Goal: Contribute content: Contribute content

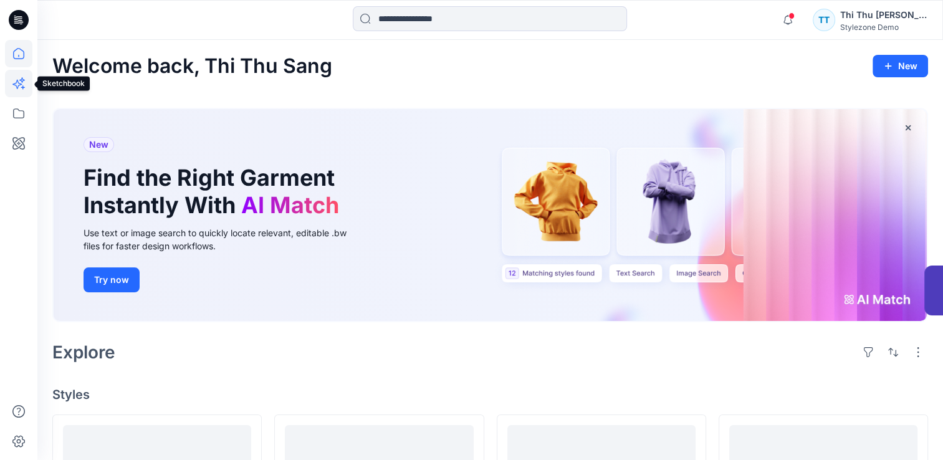
click at [16, 85] on icon at bounding box center [16, 84] width 9 height 9
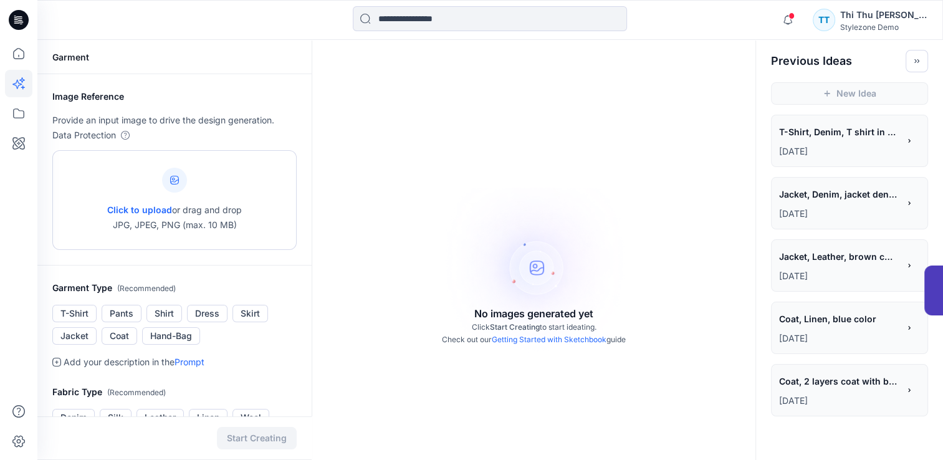
click at [176, 184] on icon at bounding box center [174, 180] width 9 height 9
type input "**********"
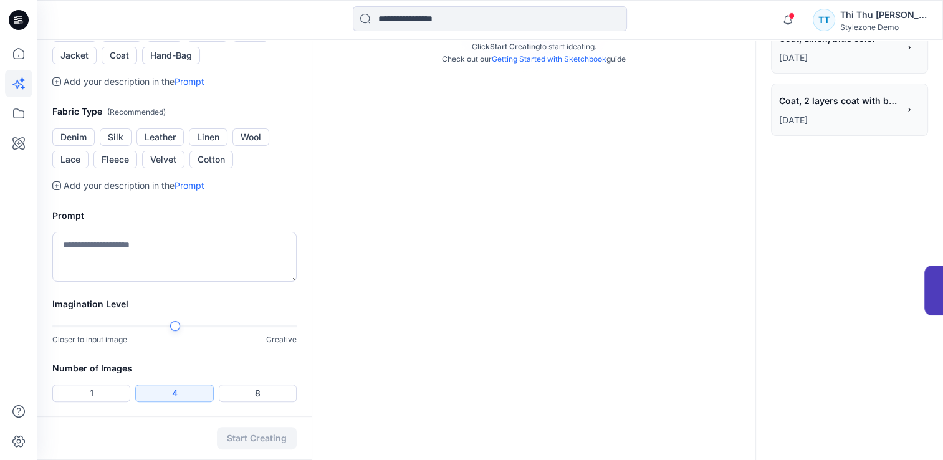
scroll to position [187, 0]
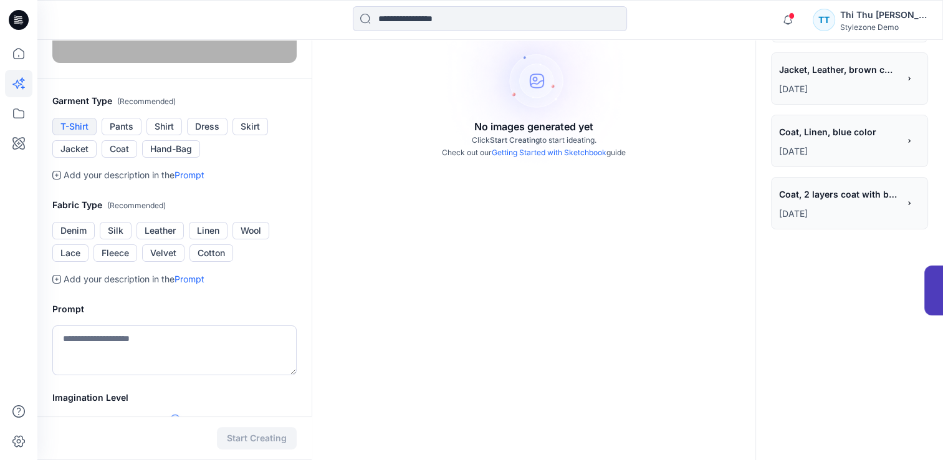
click at [75, 135] on button "T-Shirt" at bounding box center [74, 126] width 44 height 17
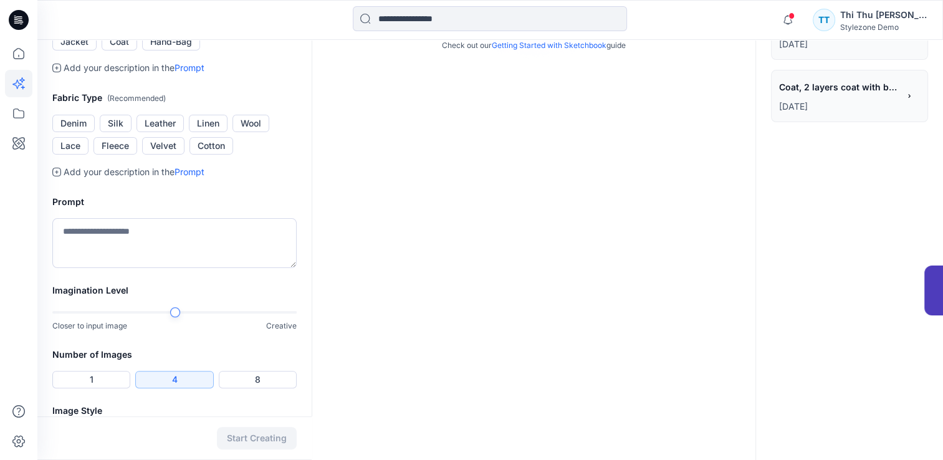
scroll to position [312, 0]
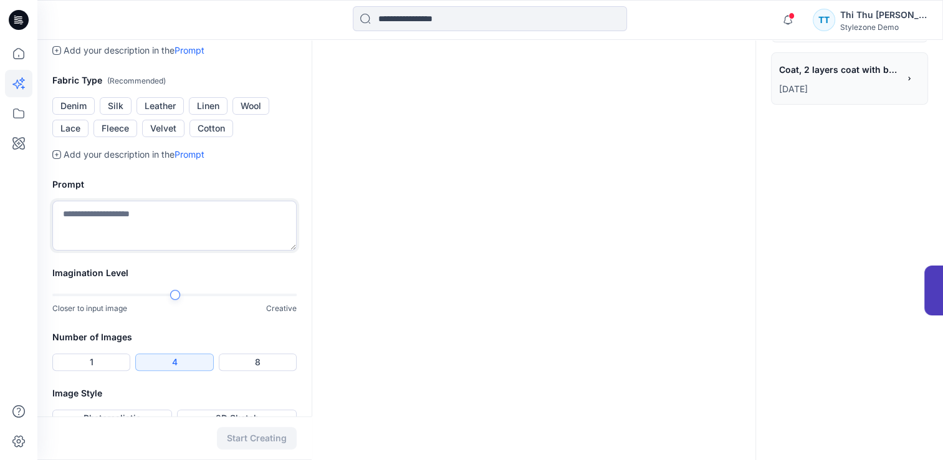
click at [123, 250] on textarea at bounding box center [174, 226] width 244 height 50
click at [194, 159] on link "Prompt" at bounding box center [189, 154] width 30 height 11
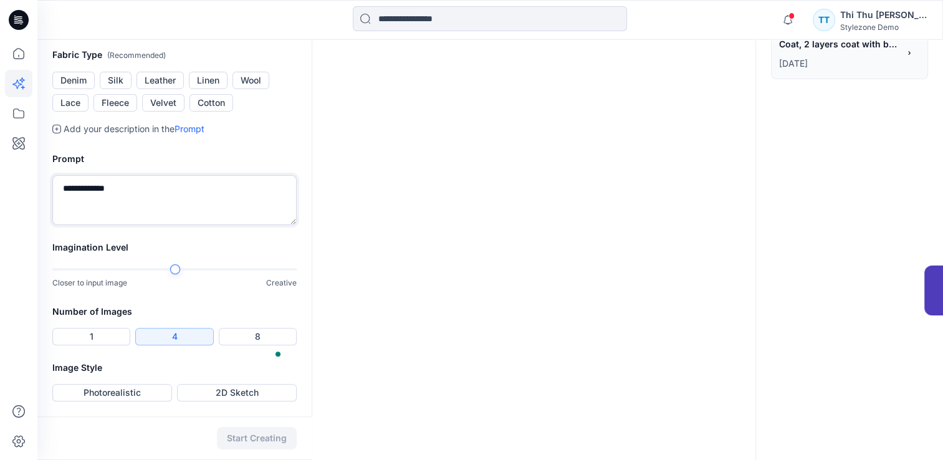
scroll to position [481, 0]
click at [237, 270] on div at bounding box center [174, 269] width 244 height 9
type textarea "**********"
click at [125, 392] on button "Photorealistic" at bounding box center [112, 392] width 120 height 17
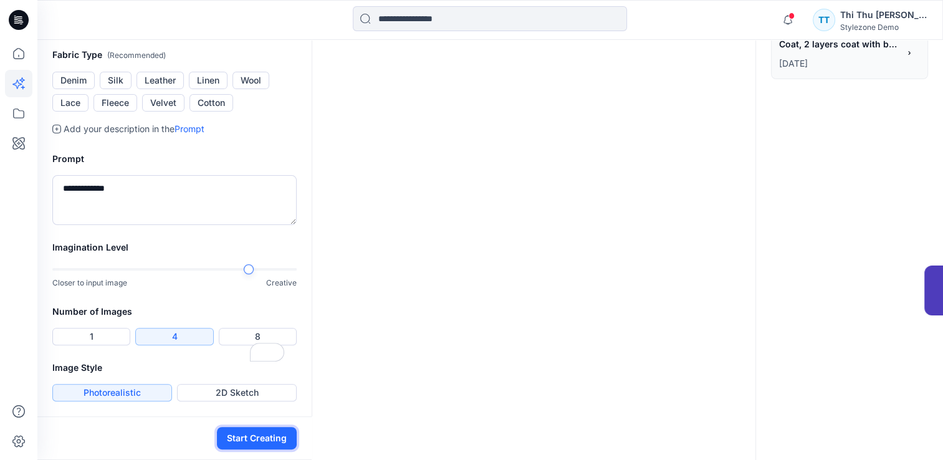
drag, startPoint x: 260, startPoint y: 437, endPoint x: 286, endPoint y: 432, distance: 26.8
click at [259, 438] on button "Start Creating" at bounding box center [257, 438] width 80 height 22
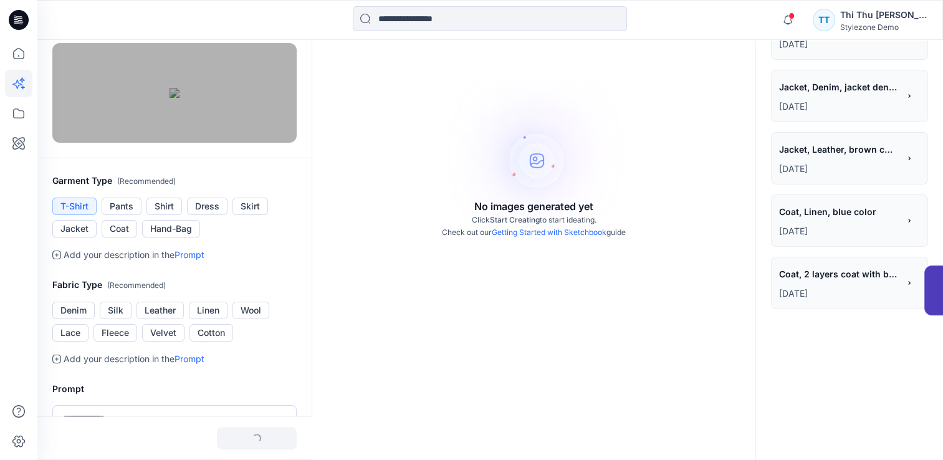
scroll to position [75, 0]
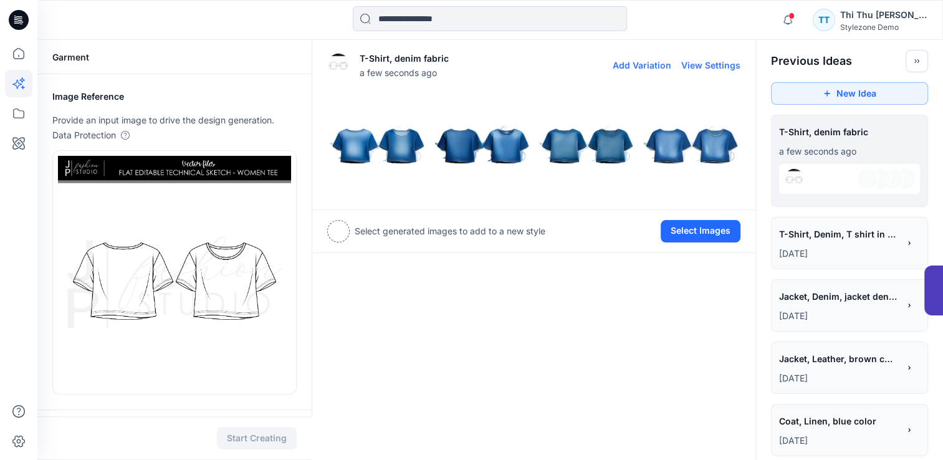
click at [365, 139] on img at bounding box center [377, 144] width 98 height 98
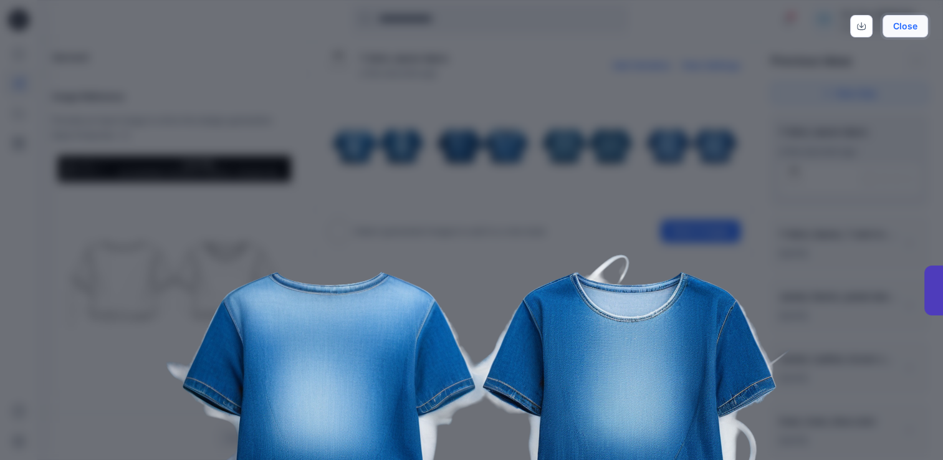
click at [909, 19] on button "Close" at bounding box center [904, 26] width 45 height 22
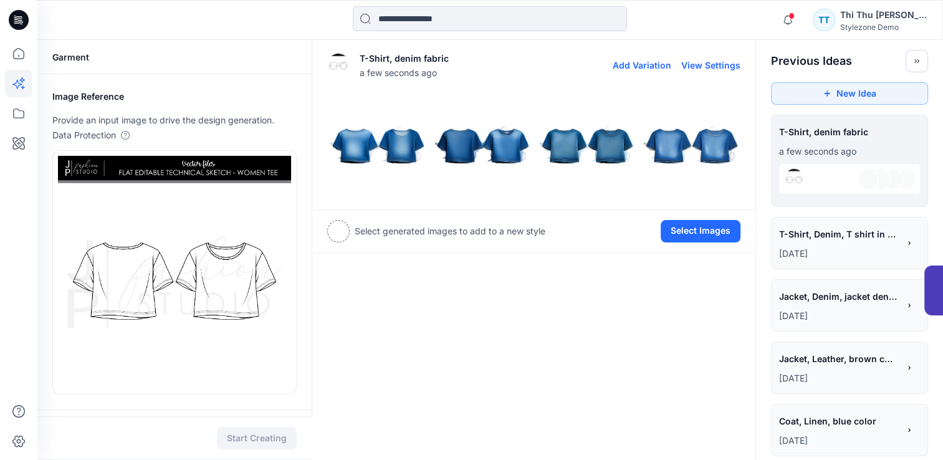
click at [485, 153] on img at bounding box center [481, 144] width 98 height 98
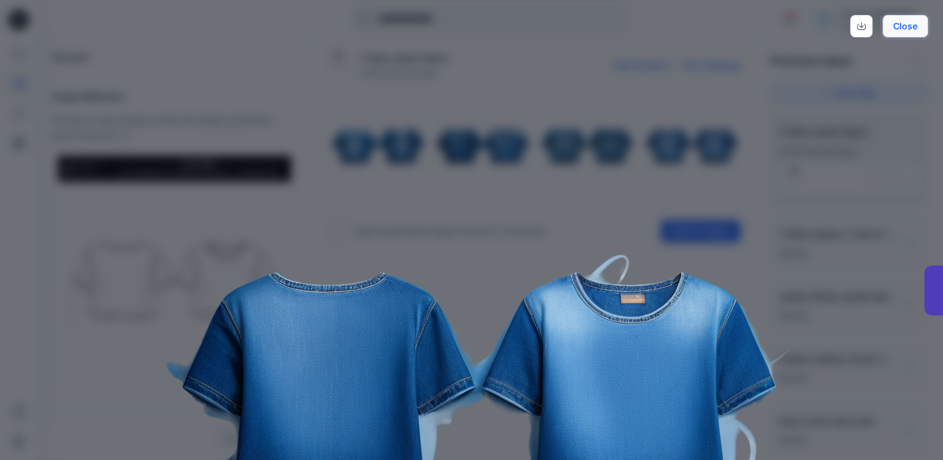
click at [920, 17] on button "Close" at bounding box center [904, 26] width 45 height 22
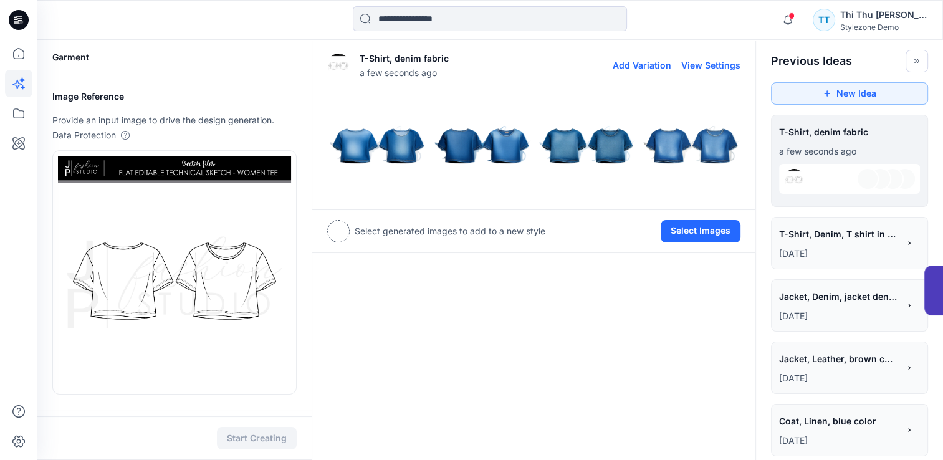
click at [468, 143] on img at bounding box center [481, 144] width 98 height 98
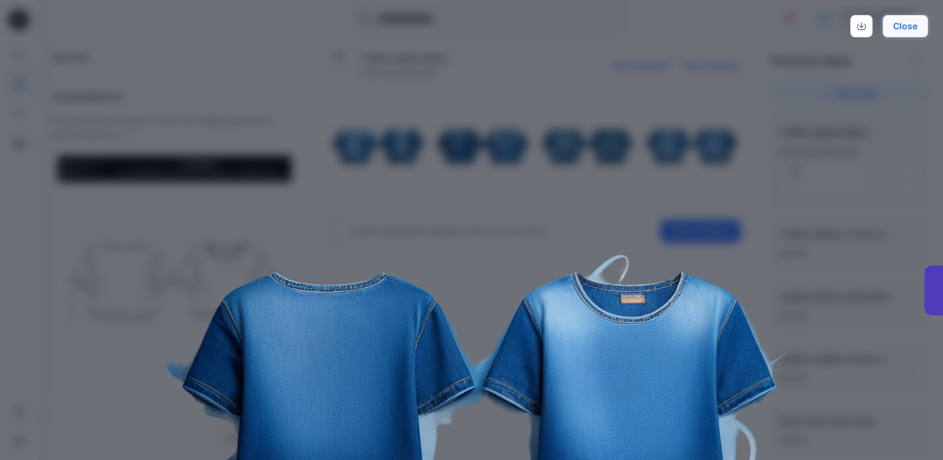
click at [902, 29] on button "Close" at bounding box center [904, 26] width 45 height 22
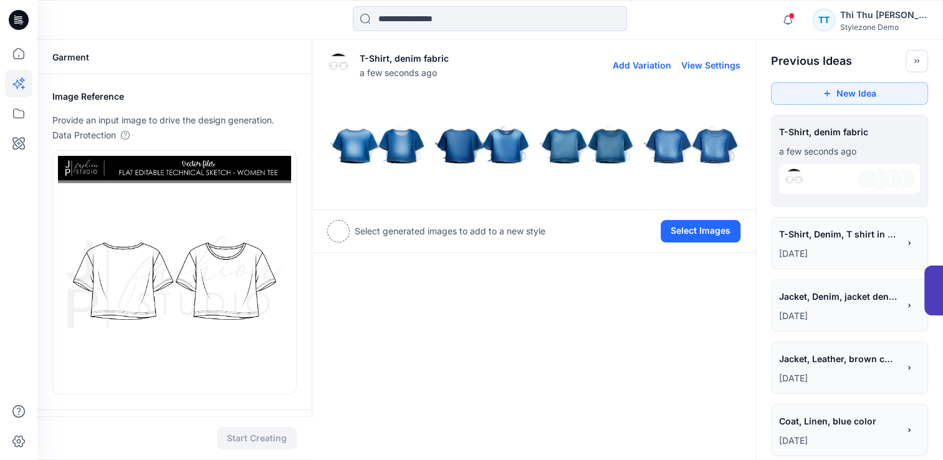
click at [506, 153] on img at bounding box center [481, 144] width 98 height 98
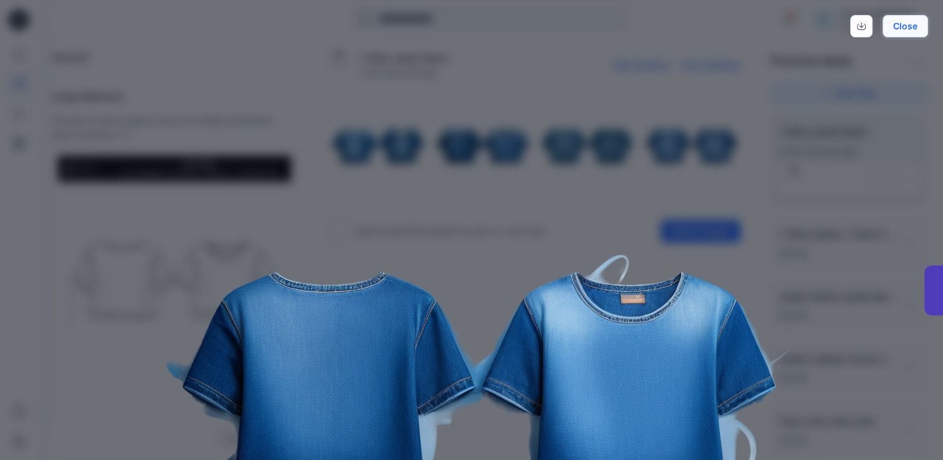
drag, startPoint x: 926, startPoint y: 29, endPoint x: 910, endPoint y: 33, distance: 16.0
click at [923, 29] on button "Close" at bounding box center [904, 26] width 45 height 22
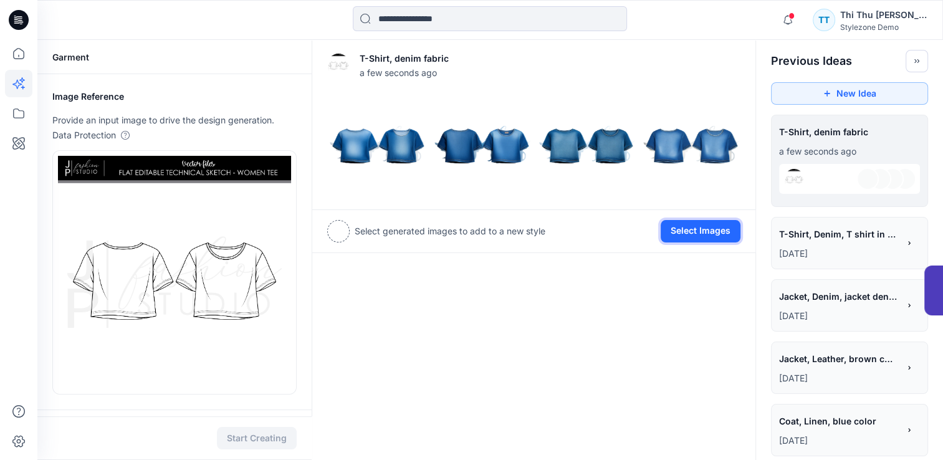
click at [685, 237] on button "Select Images" at bounding box center [700, 231] width 80 height 22
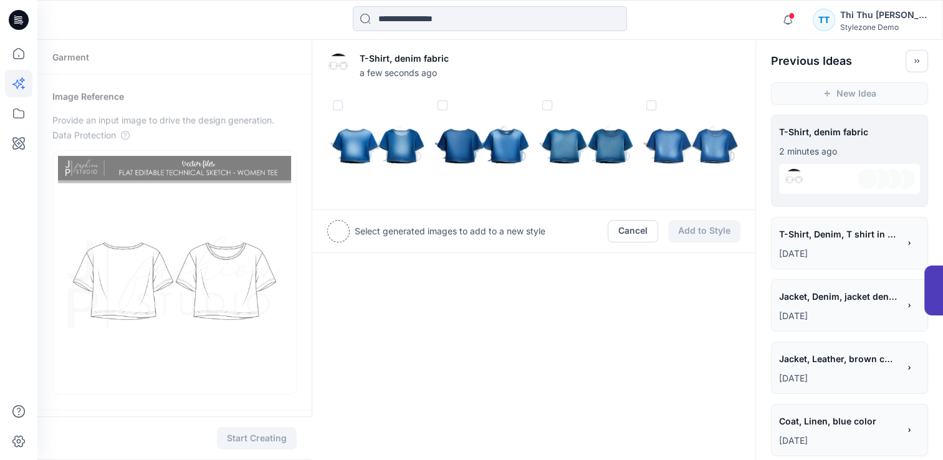
click at [711, 235] on div "Cancel Add to Style" at bounding box center [673, 231] width 133 height 22
click at [335, 230] on div at bounding box center [338, 231] width 22 height 22
click at [439, 105] on span at bounding box center [442, 105] width 10 height 10
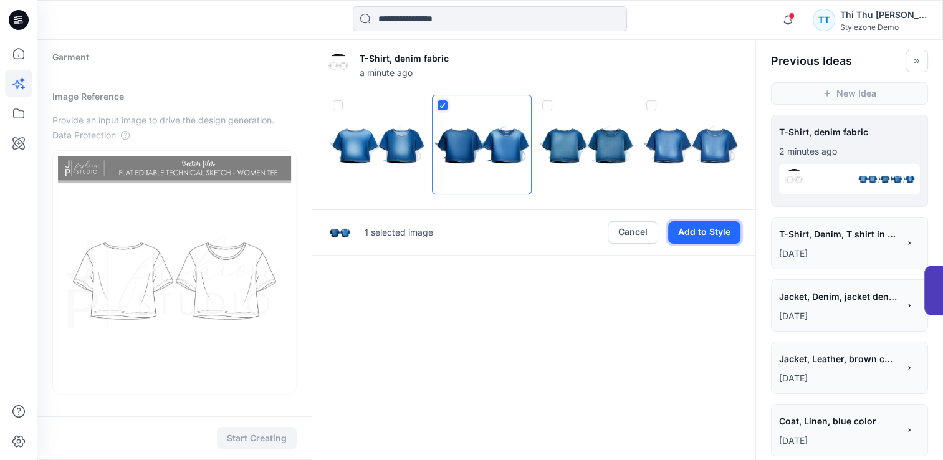
click at [709, 235] on button "Add to Style" at bounding box center [704, 232] width 72 height 22
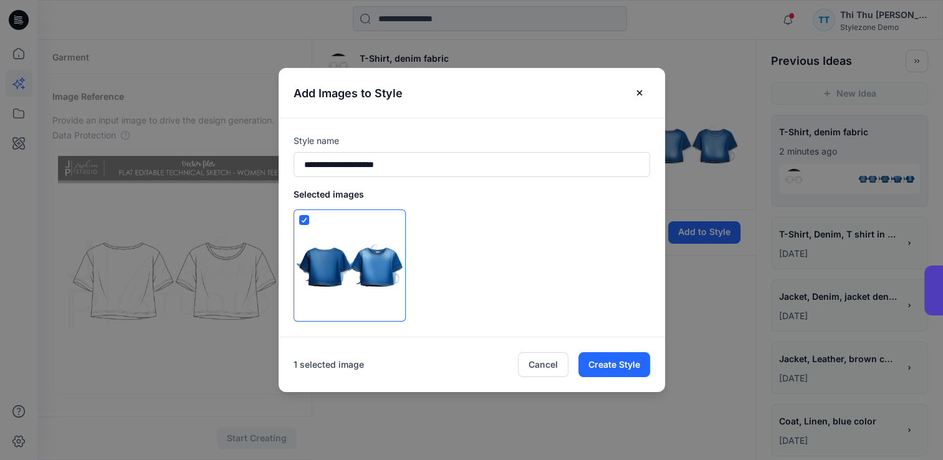
drag, startPoint x: 430, startPoint y: 87, endPoint x: 189, endPoint y: 374, distance: 375.4
click at [606, 69] on header "Add Images to Style" at bounding box center [471, 93] width 386 height 50
drag, startPoint x: 338, startPoint y: 158, endPoint x: 284, endPoint y: 158, distance: 53.6
click at [283, 158] on div "**********" at bounding box center [471, 227] width 386 height 219
type input "**********"
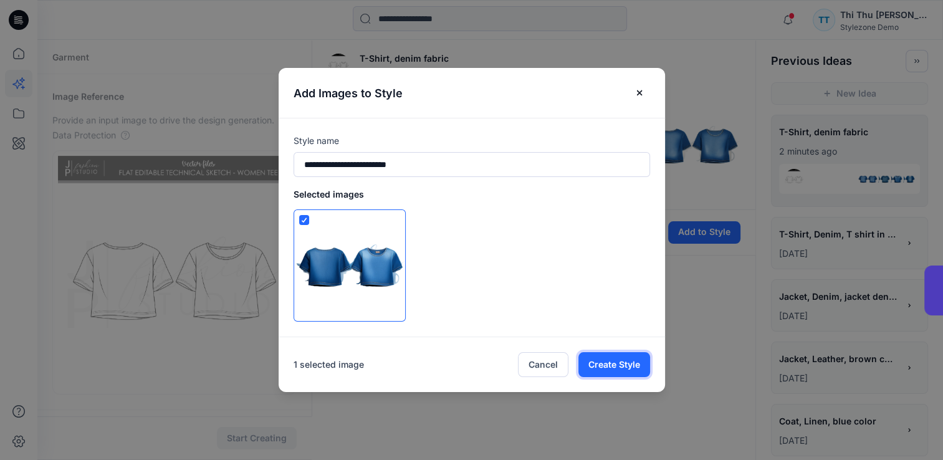
click at [626, 368] on button "Create Style" at bounding box center [614, 364] width 72 height 25
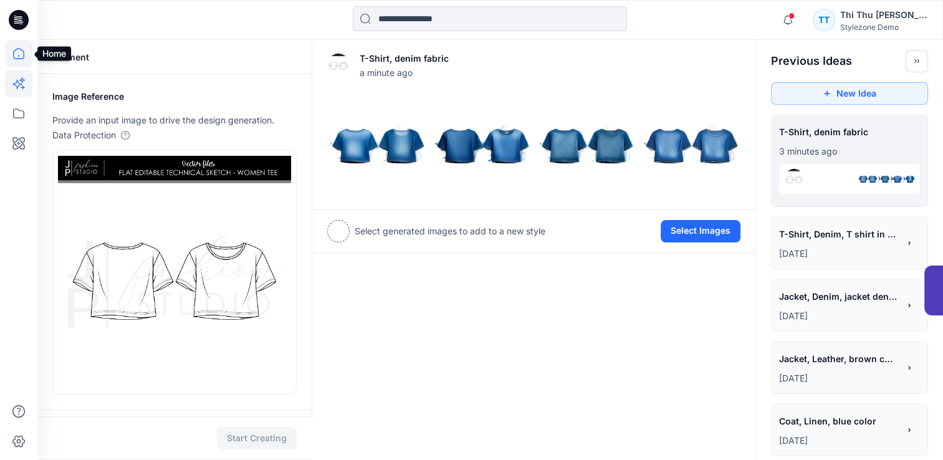
click at [17, 52] on icon at bounding box center [18, 53] width 27 height 27
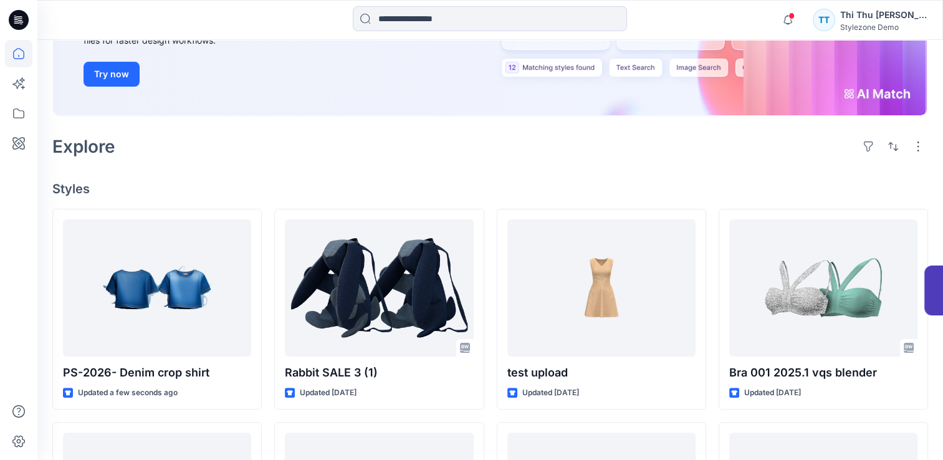
scroll to position [249, 0]
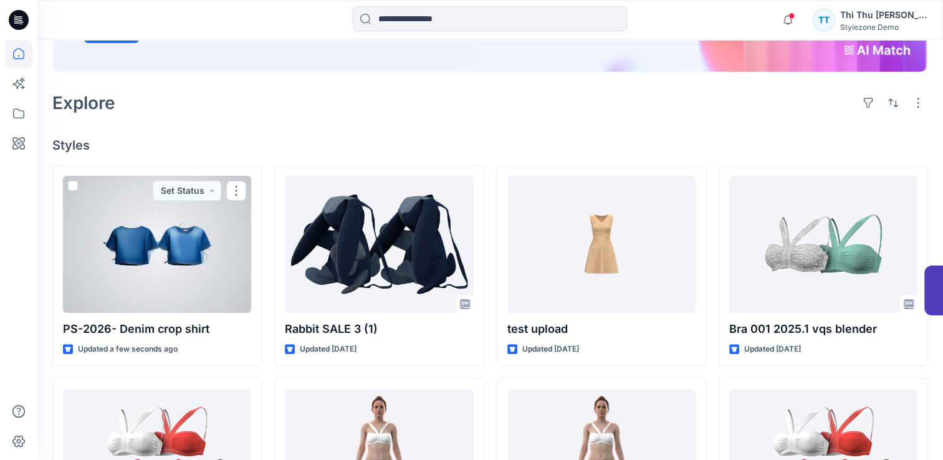
click at [168, 262] on div at bounding box center [157, 244] width 188 height 137
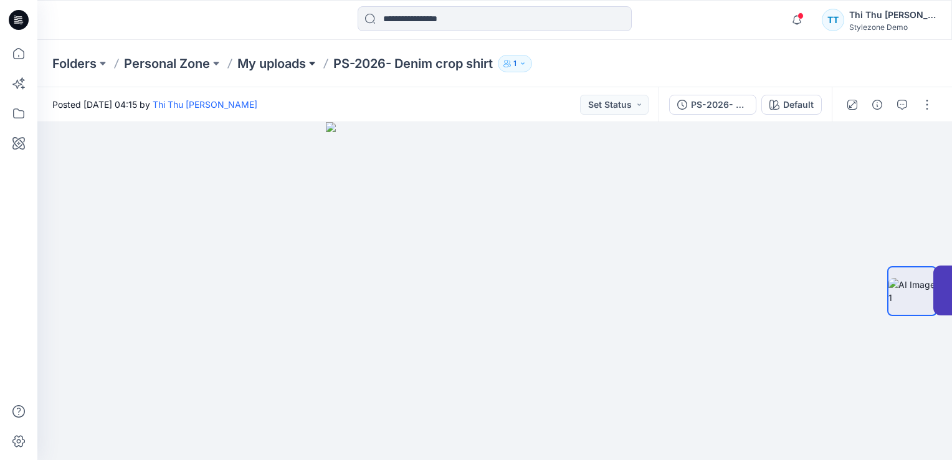
click at [313, 62] on button at bounding box center [312, 63] width 12 height 17
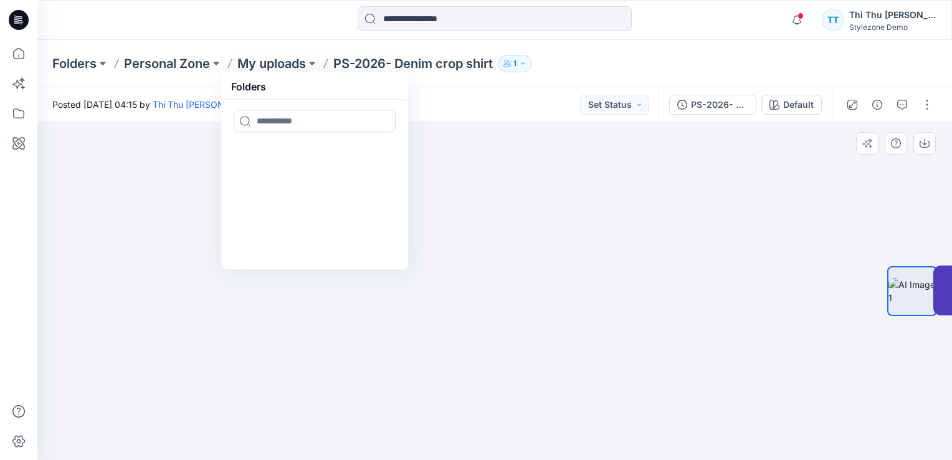
click at [723, 369] on div at bounding box center [494, 291] width 915 height 338
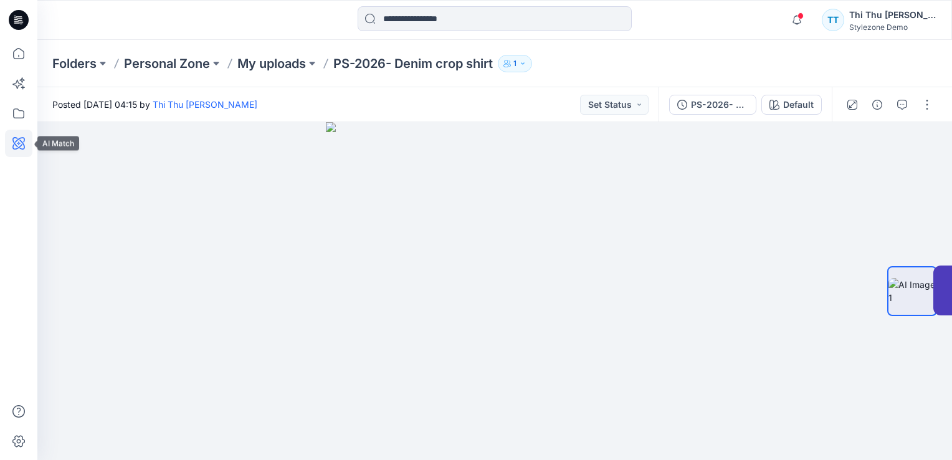
click at [17, 146] on icon at bounding box center [18, 143] width 27 height 27
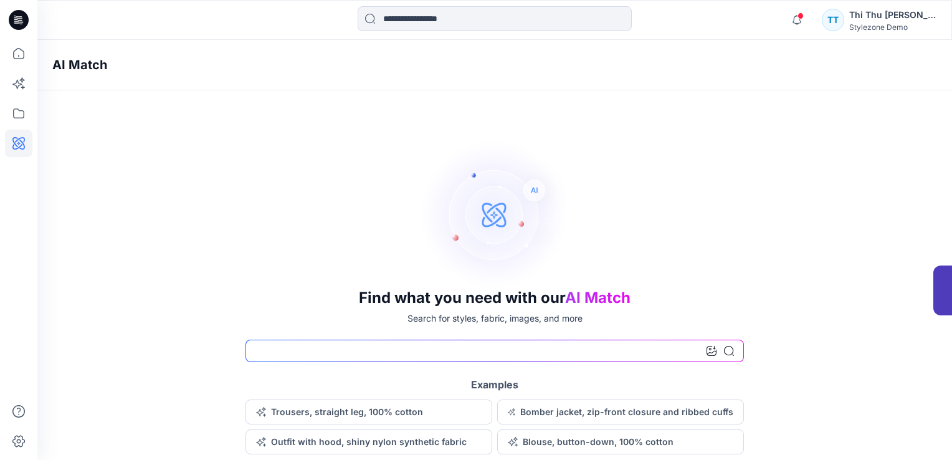
click at [412, 359] on input at bounding box center [494, 351] width 498 height 22
click at [713, 353] on icon at bounding box center [711, 351] width 10 height 10
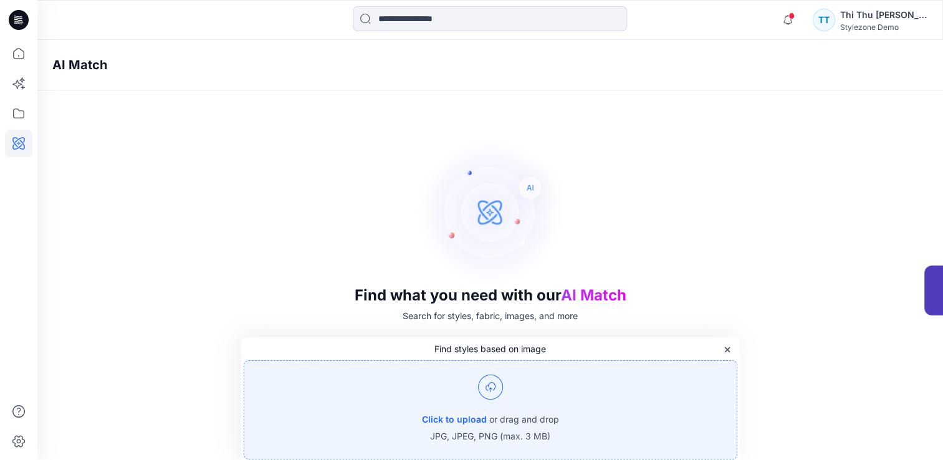
scroll to position [4, 0]
click at [493, 388] on img at bounding box center [490, 385] width 25 height 25
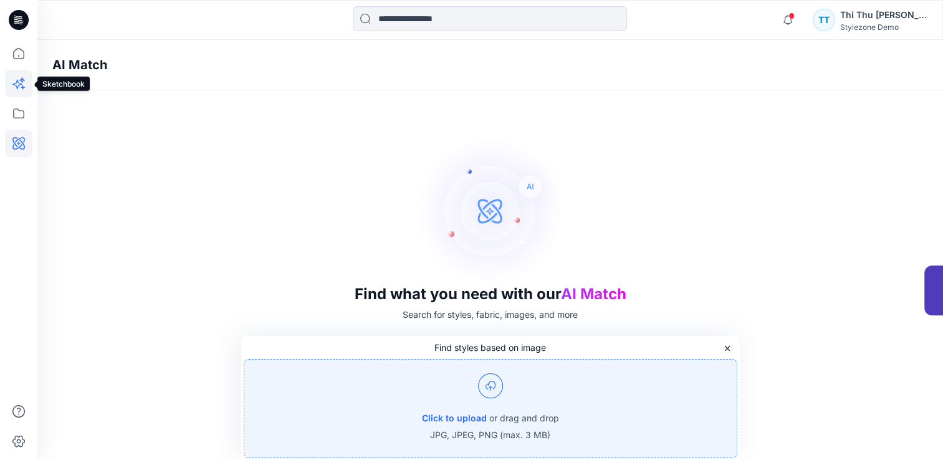
click at [19, 83] on icon at bounding box center [18, 83] width 27 height 27
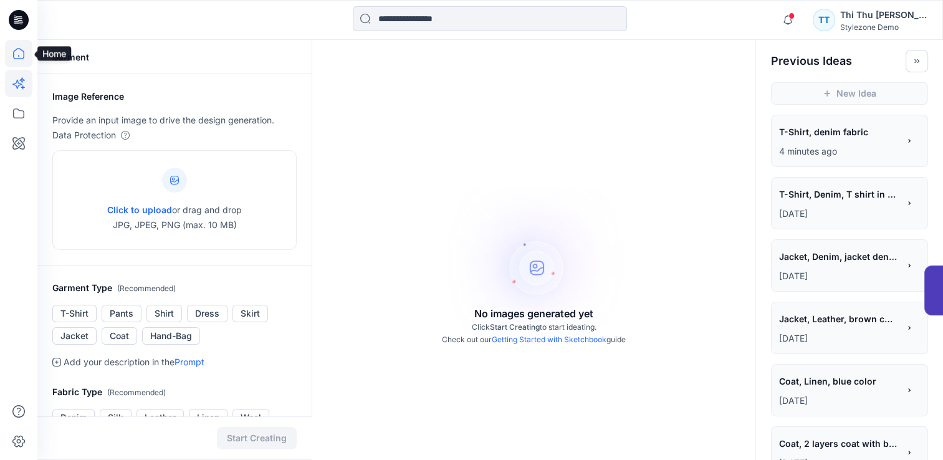
click at [15, 52] on icon at bounding box center [18, 53] width 27 height 27
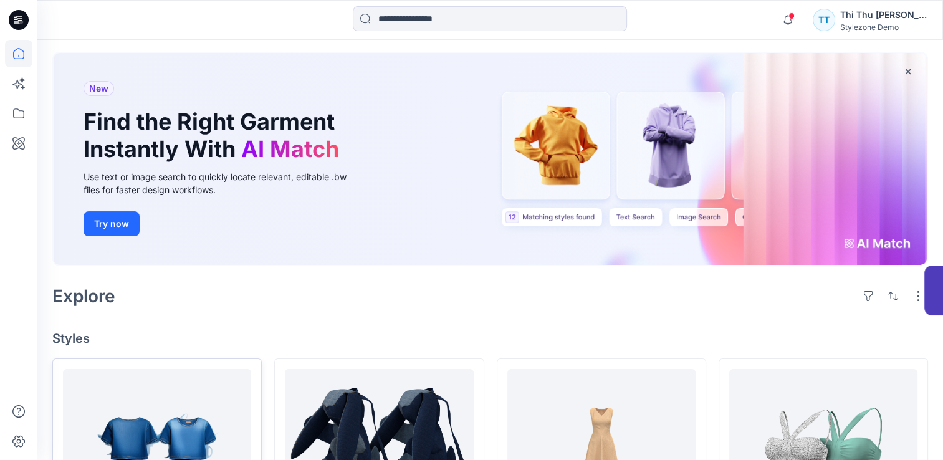
scroll to position [249, 0]
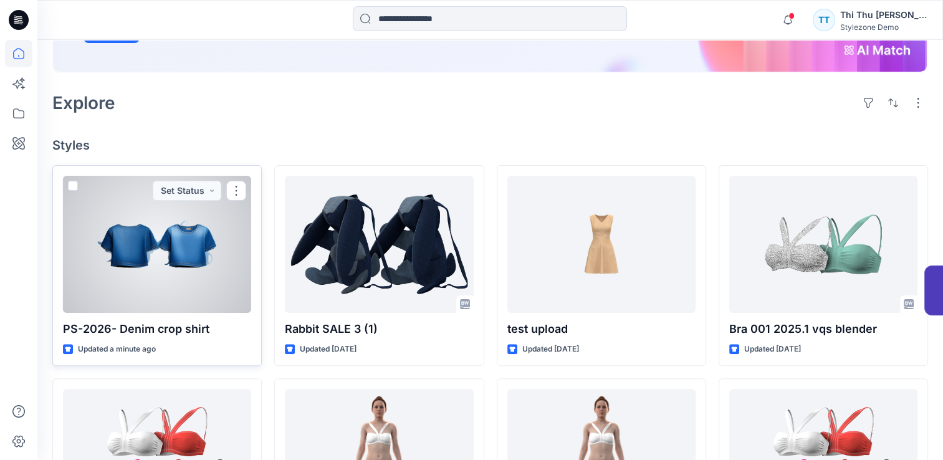
click at [140, 260] on div at bounding box center [157, 244] width 188 height 137
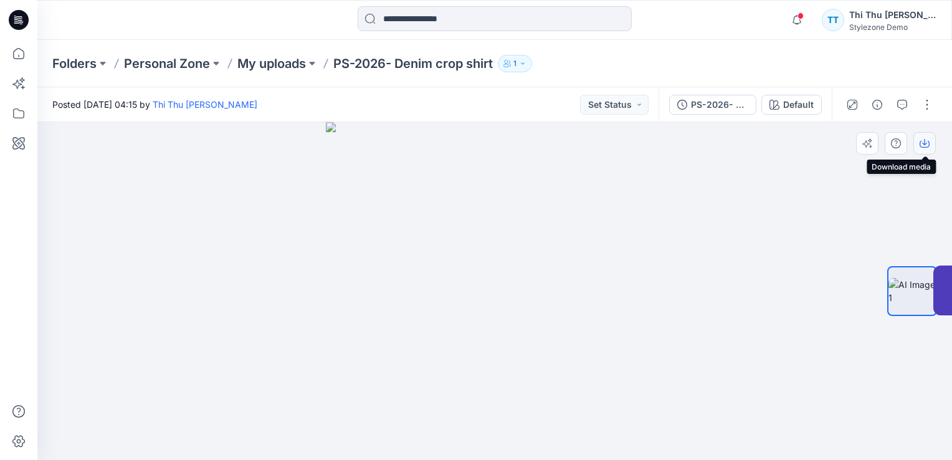
click at [925, 146] on icon "button" at bounding box center [925, 143] width 10 height 10
click at [22, 141] on icon at bounding box center [18, 143] width 27 height 27
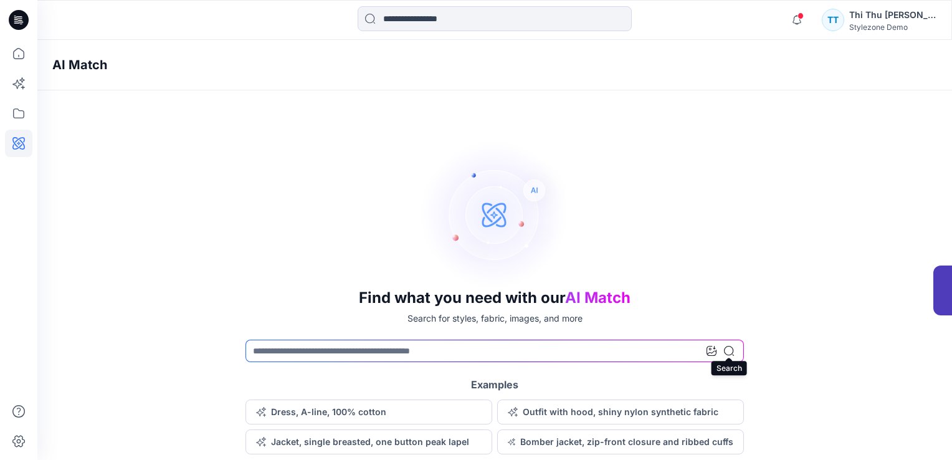
click at [730, 354] on icon at bounding box center [729, 351] width 10 height 10
click at [714, 351] on icon at bounding box center [711, 351] width 10 height 10
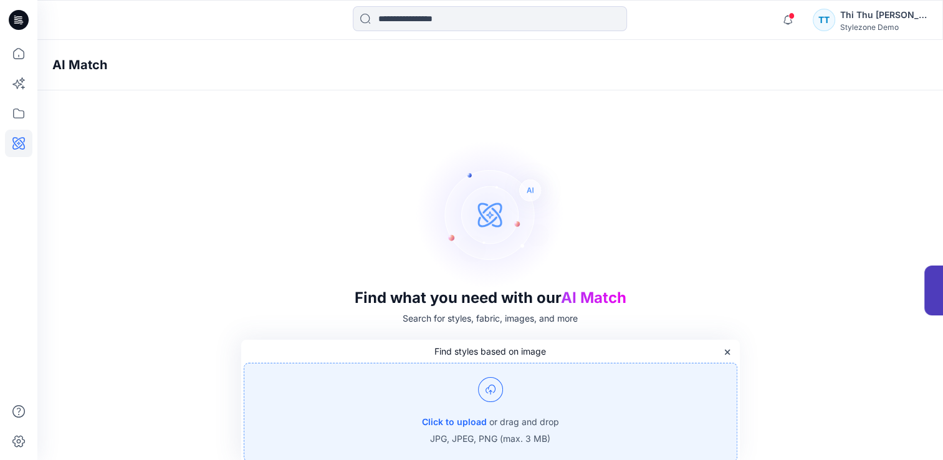
scroll to position [4, 0]
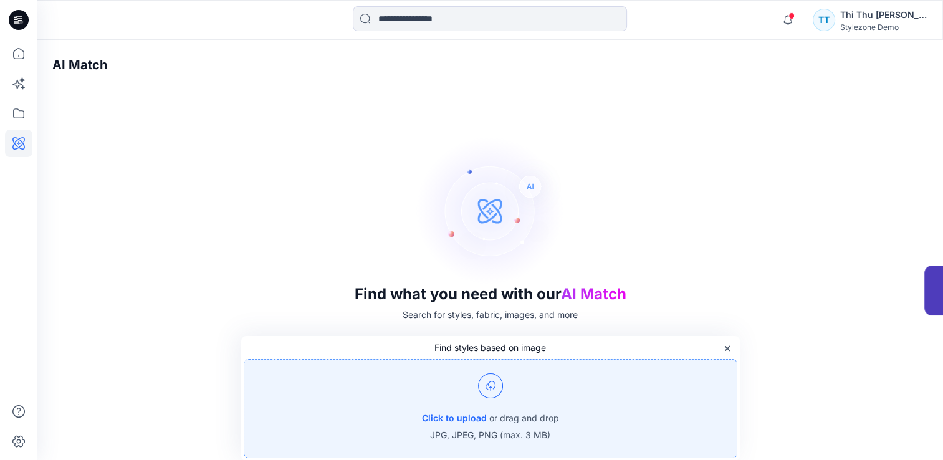
click at [488, 385] on img at bounding box center [490, 385] width 25 height 25
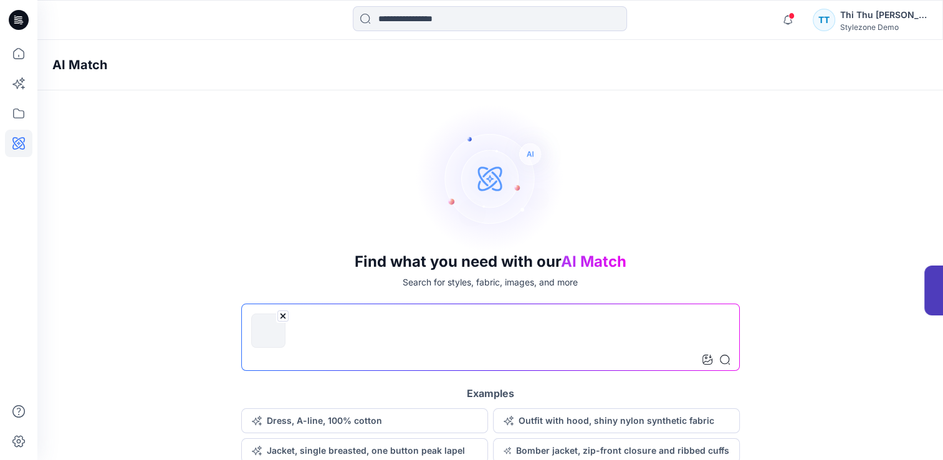
scroll to position [38, 0]
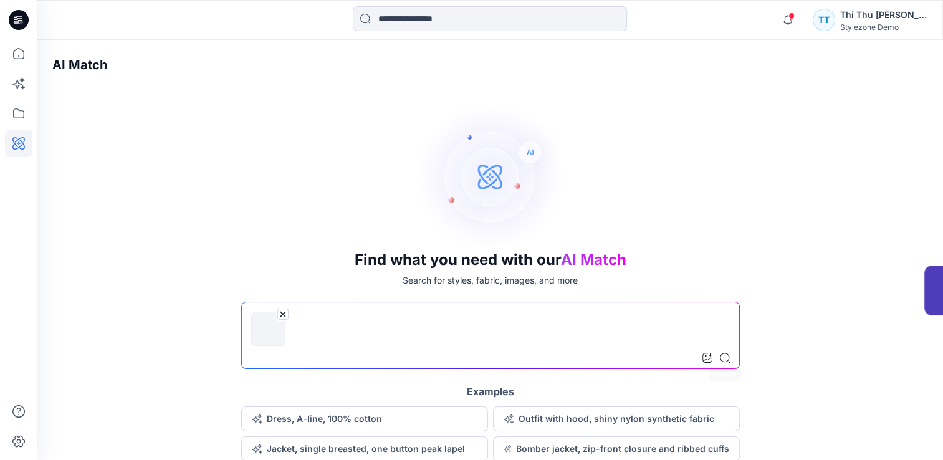
click at [725, 357] on icon at bounding box center [725, 358] width 10 height 10
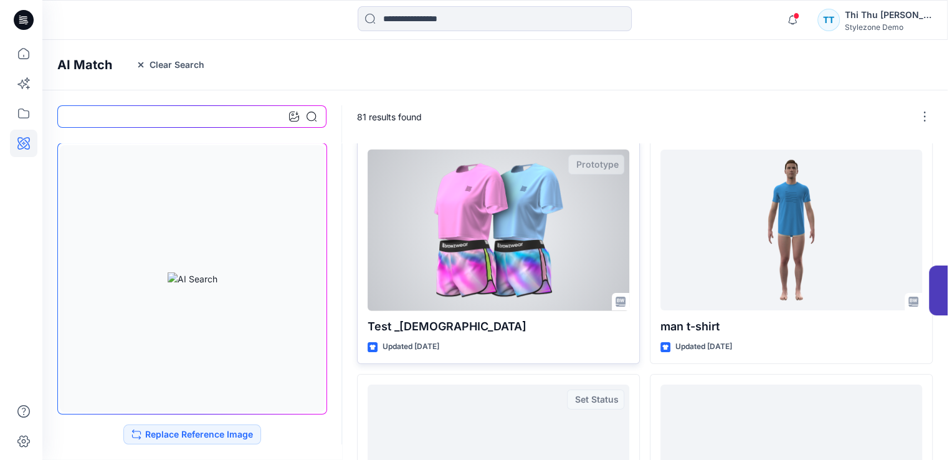
scroll to position [0, 0]
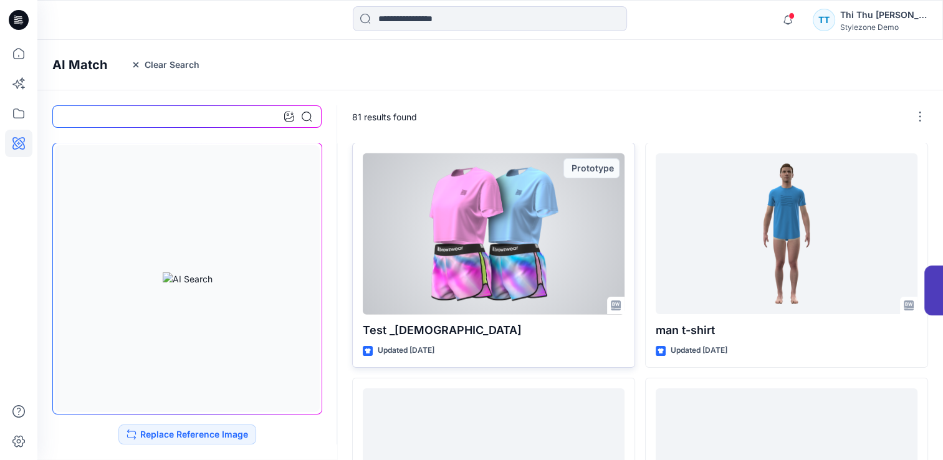
click at [509, 264] on div at bounding box center [494, 233] width 262 height 161
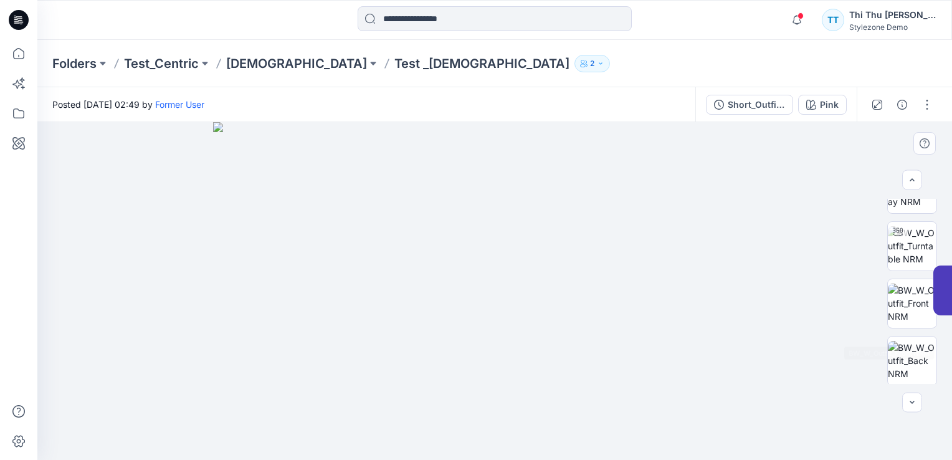
scroll to position [93, 0]
click at [915, 404] on icon "button" at bounding box center [912, 402] width 10 height 10
click at [916, 405] on icon "button" at bounding box center [912, 402] width 10 height 10
click at [915, 369] on img at bounding box center [911, 359] width 47 height 26
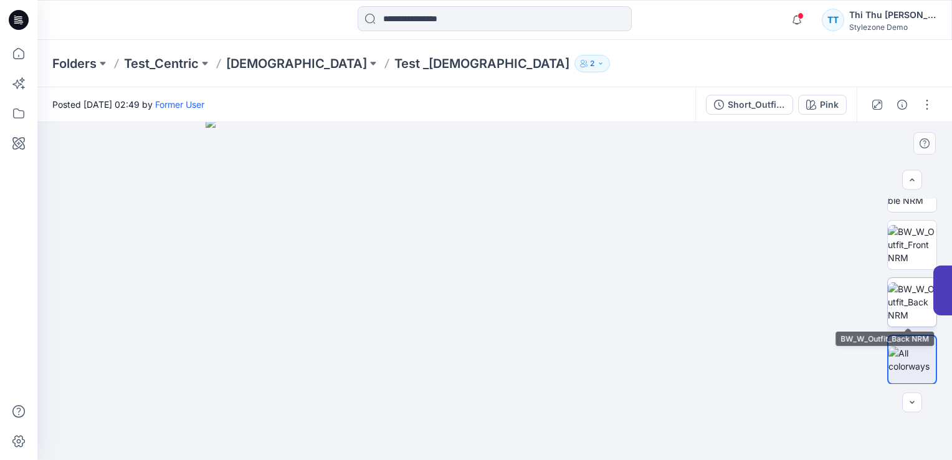
click at [915, 308] on img at bounding box center [912, 301] width 49 height 39
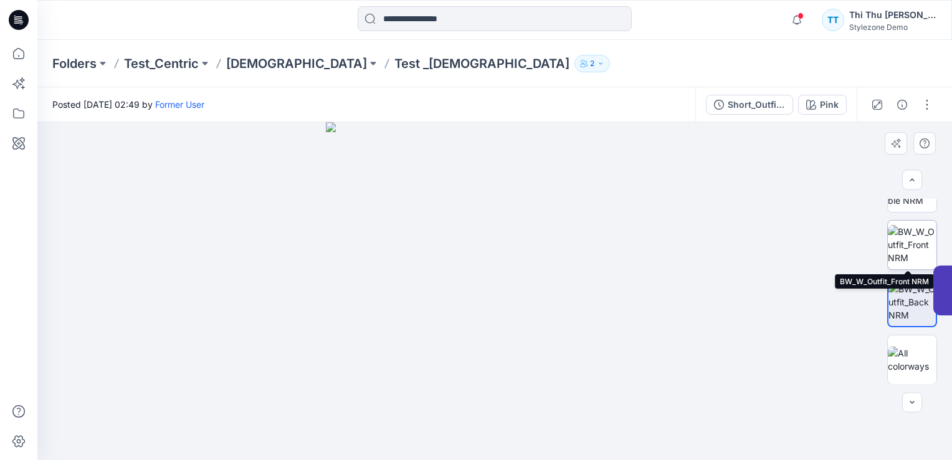
click at [914, 250] on img at bounding box center [912, 244] width 49 height 39
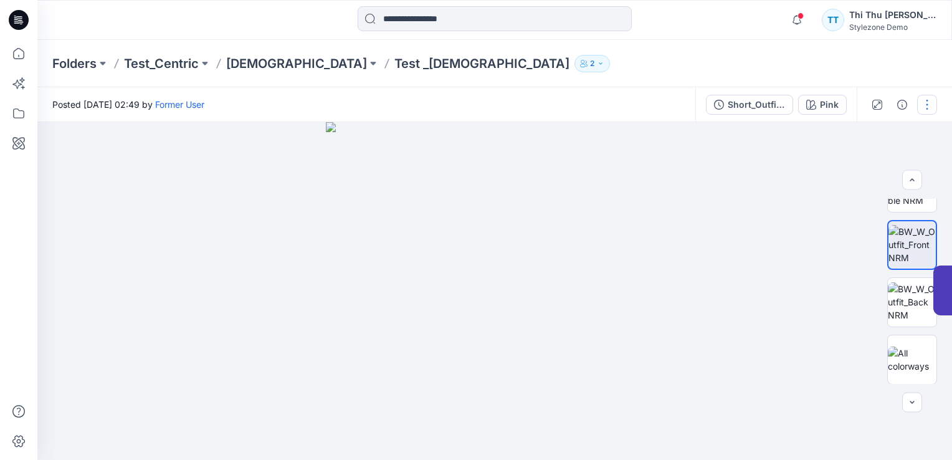
click at [938, 108] on div at bounding box center [902, 104] width 90 height 35
click at [929, 105] on button "button" at bounding box center [927, 105] width 20 height 20
